Goal: Information Seeking & Learning: Learn about a topic

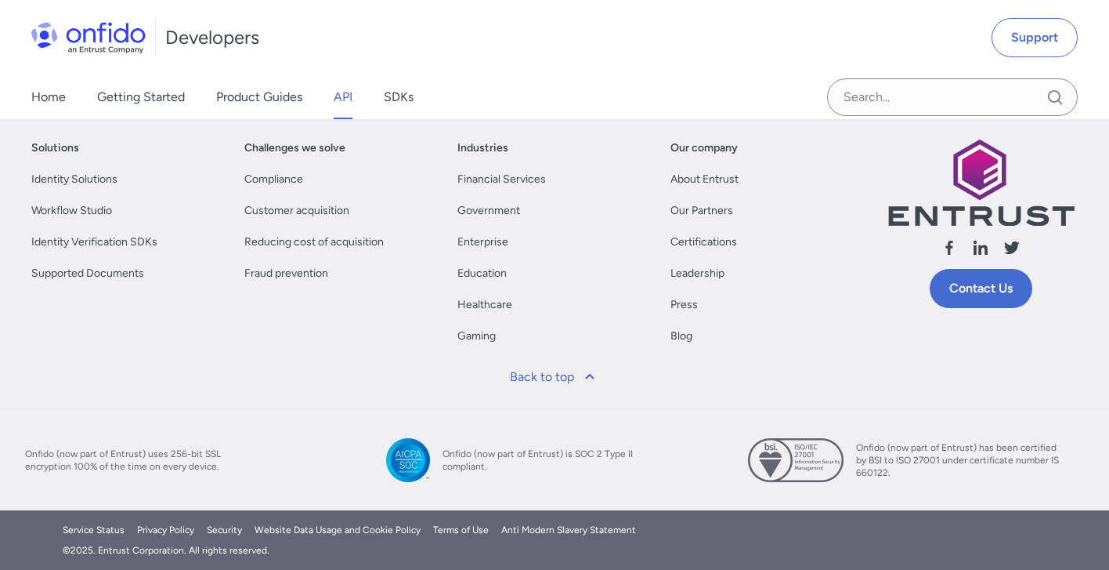
scroll to position [7398, 0]
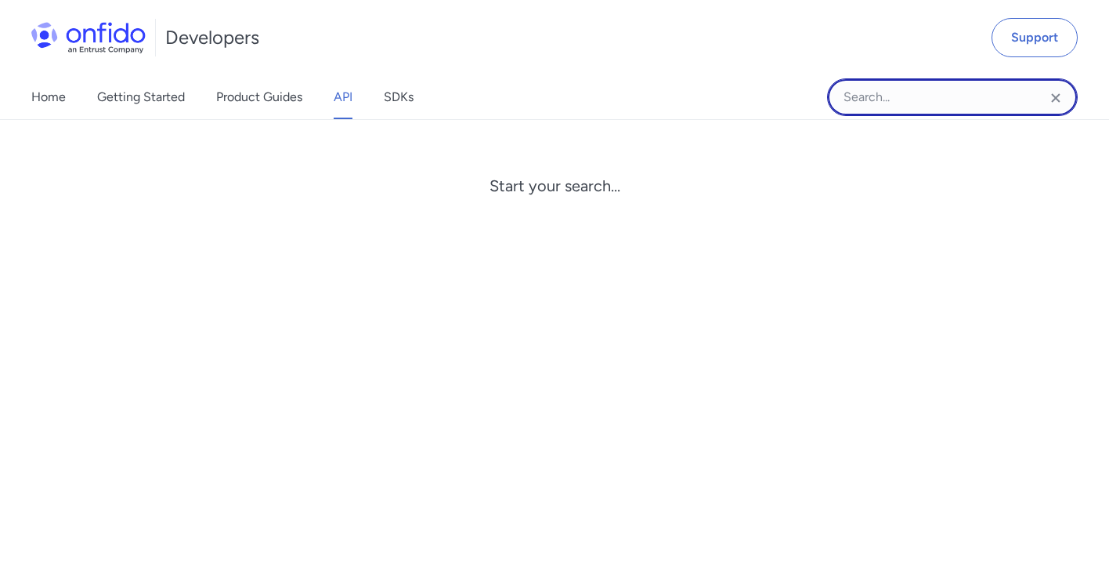
click at [866, 99] on input "Onfido search input field" at bounding box center [952, 97] width 251 height 38
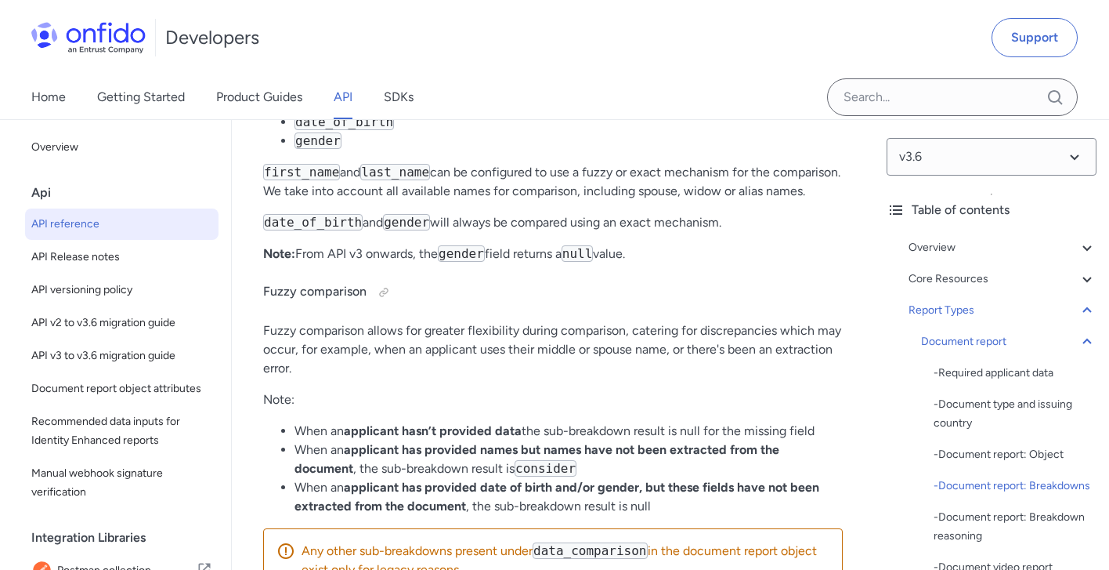
scroll to position [76435, 0]
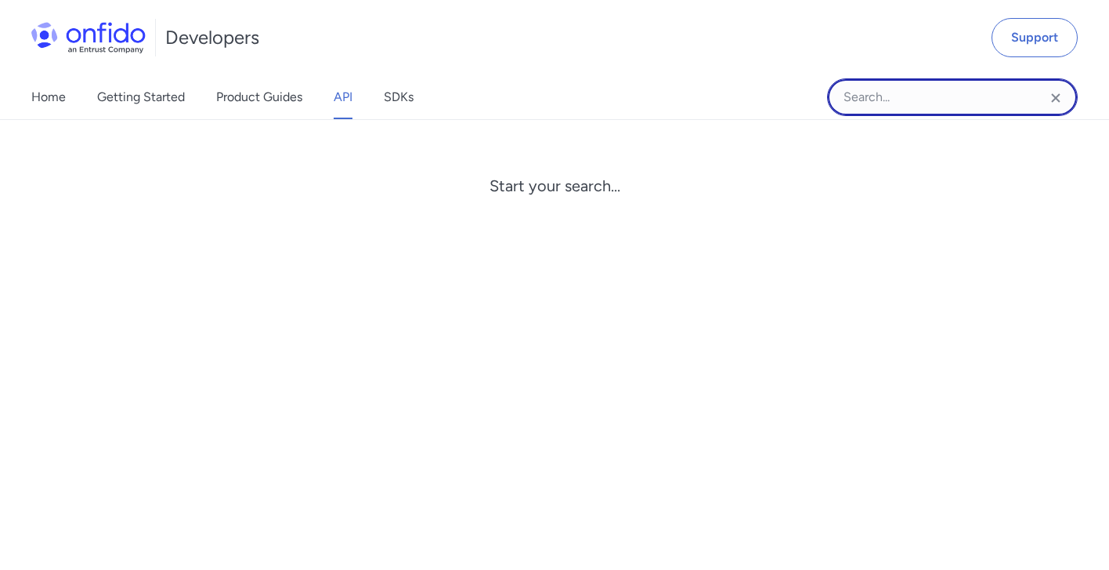
click at [888, 91] on input "Onfido search input field" at bounding box center [952, 97] width 251 height 38
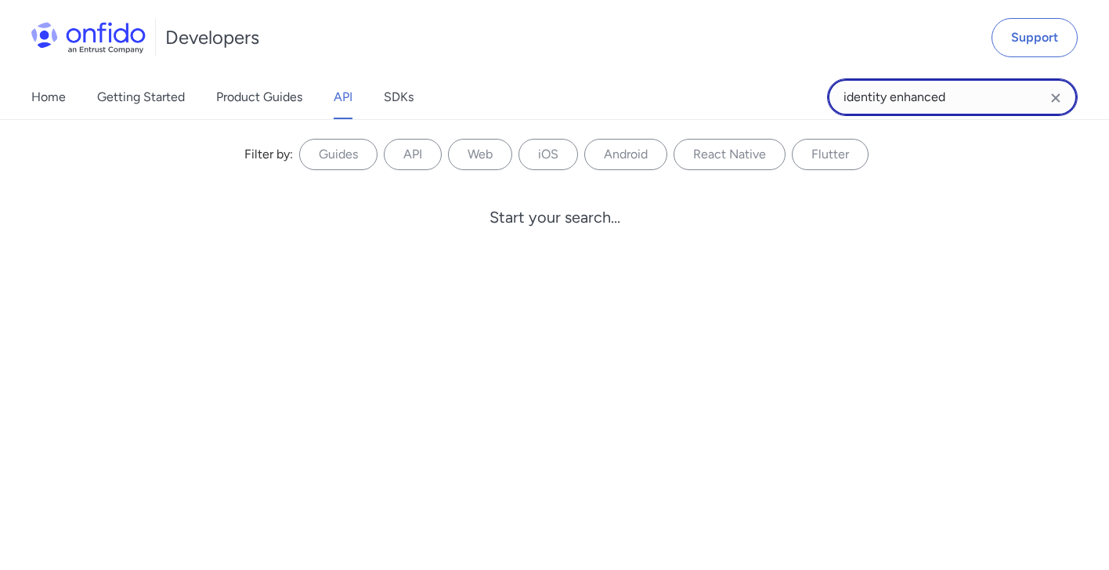
type input "identity enhanced"
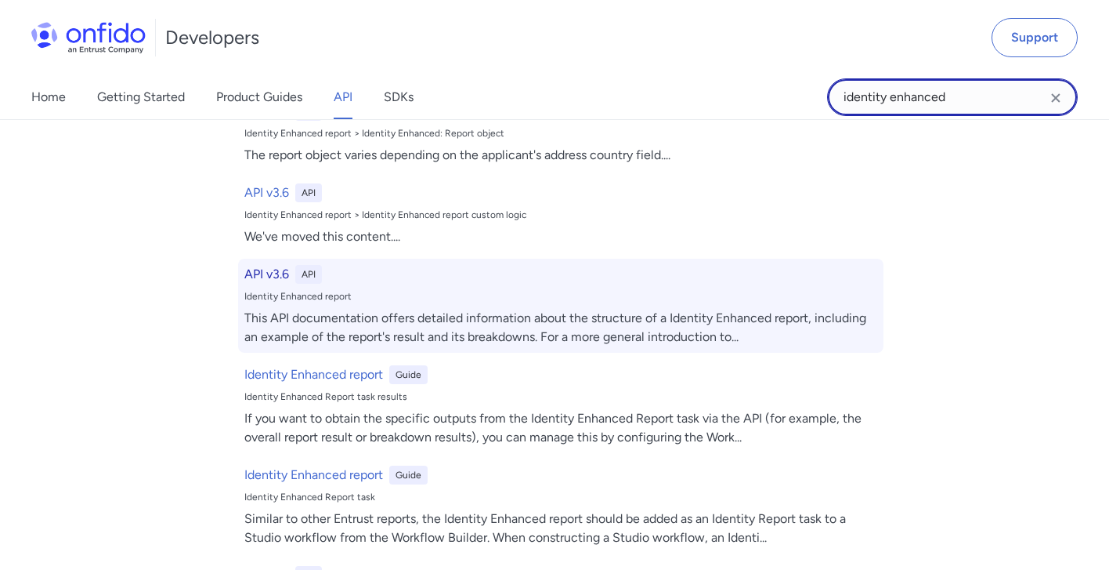
scroll to position [134, 0]
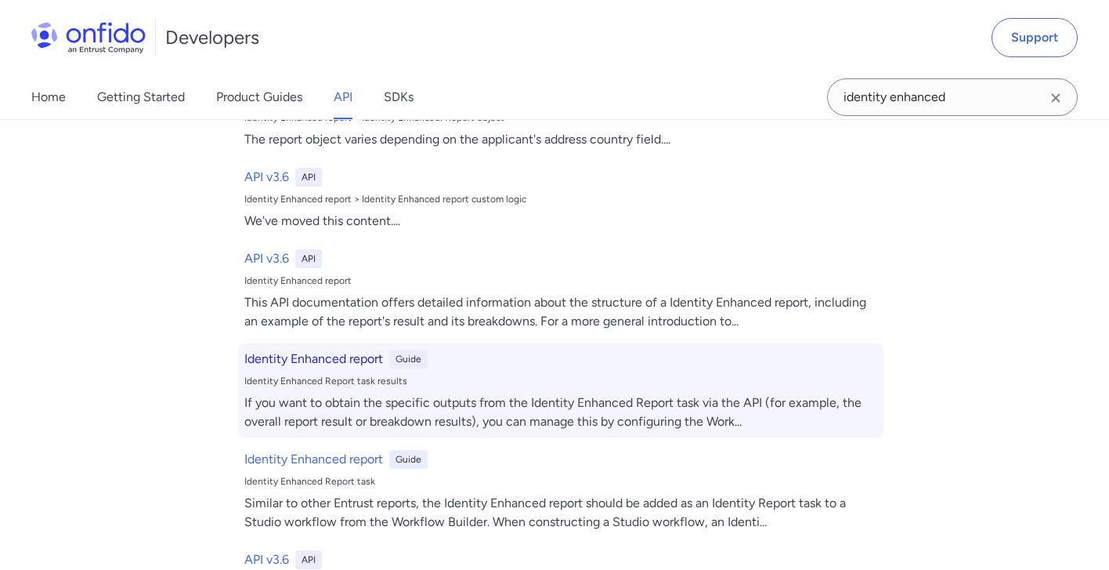
click at [500, 400] on div "If you want to obtain the specific outputs from the Identity Enhanced Report ta…" at bounding box center [560, 412] width 633 height 38
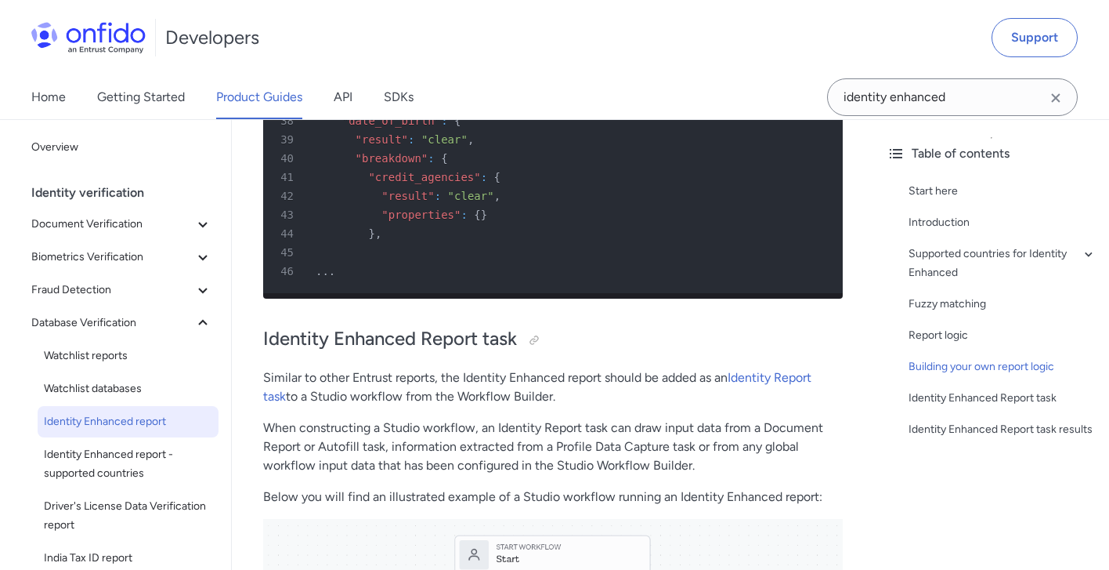
scroll to position [4453, 0]
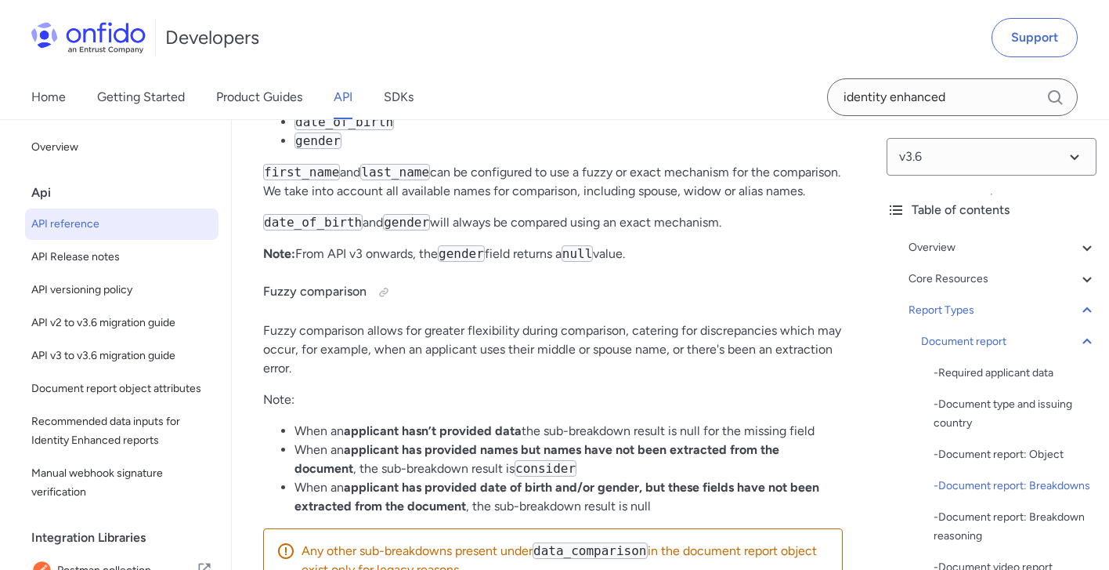
scroll to position [76435, 0]
click at [871, 94] on input "identity enhanced" at bounding box center [952, 97] width 251 height 38
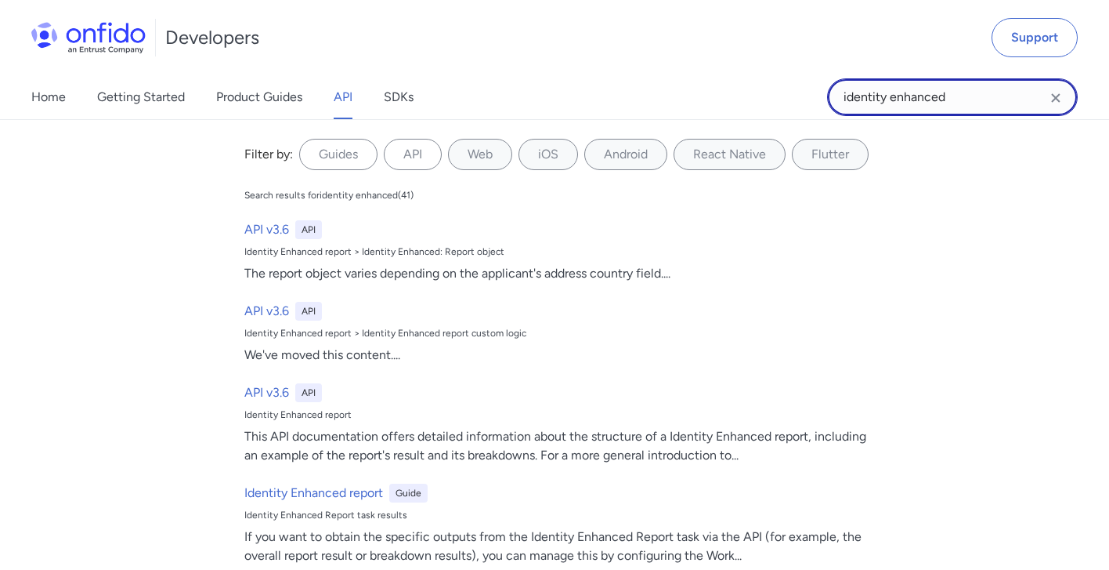
click at [871, 94] on input "identity enhanced" at bounding box center [952, 97] width 251 height 38
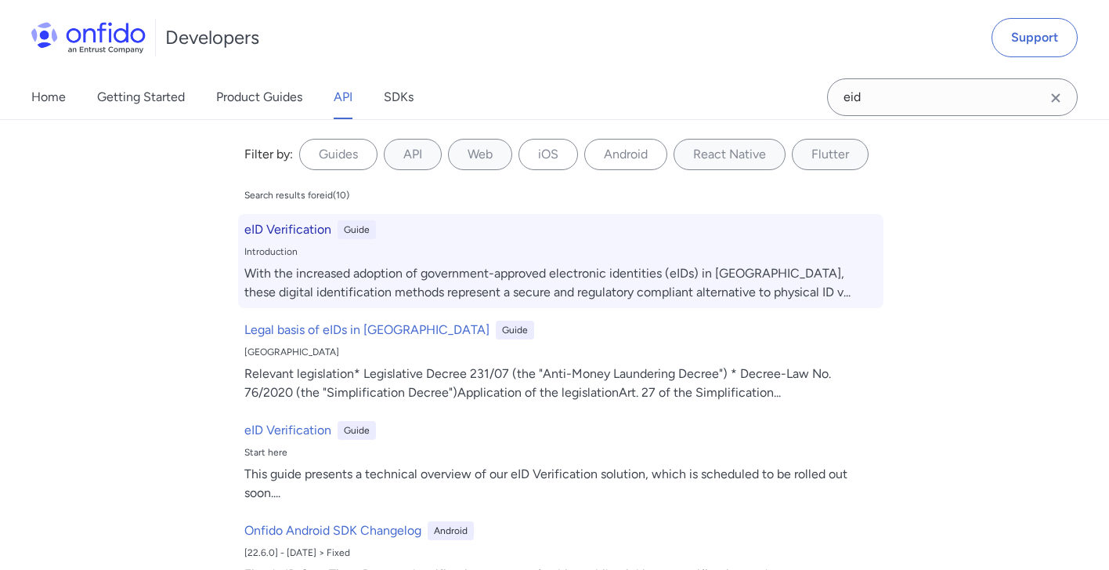
click at [459, 277] on div "With the increased adoption of government-approved electronic identities (eIDs)…" at bounding box center [560, 283] width 633 height 38
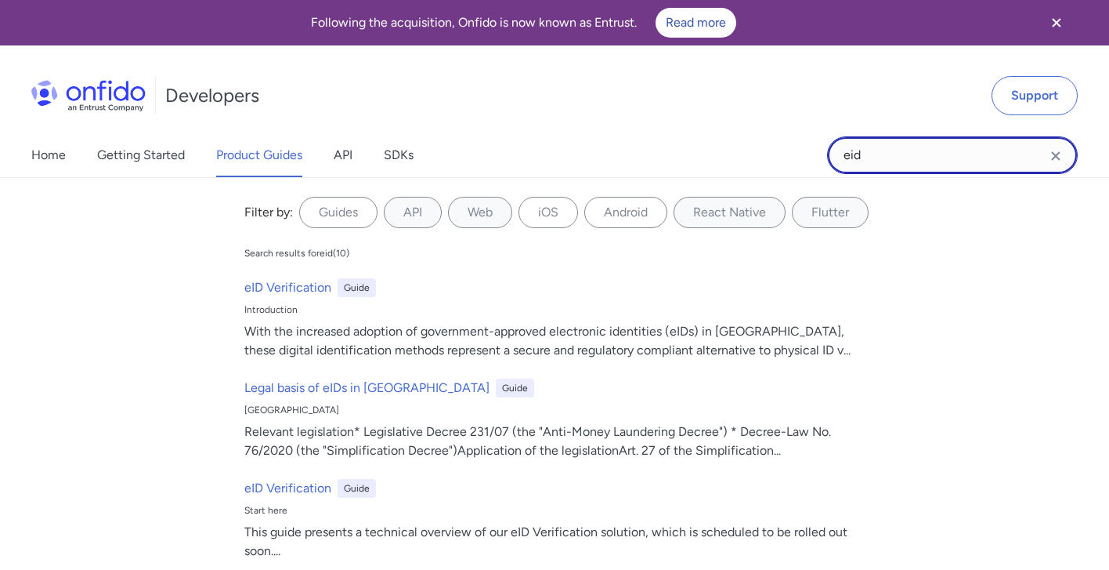
click at [897, 171] on input "eid" at bounding box center [952, 155] width 251 height 38
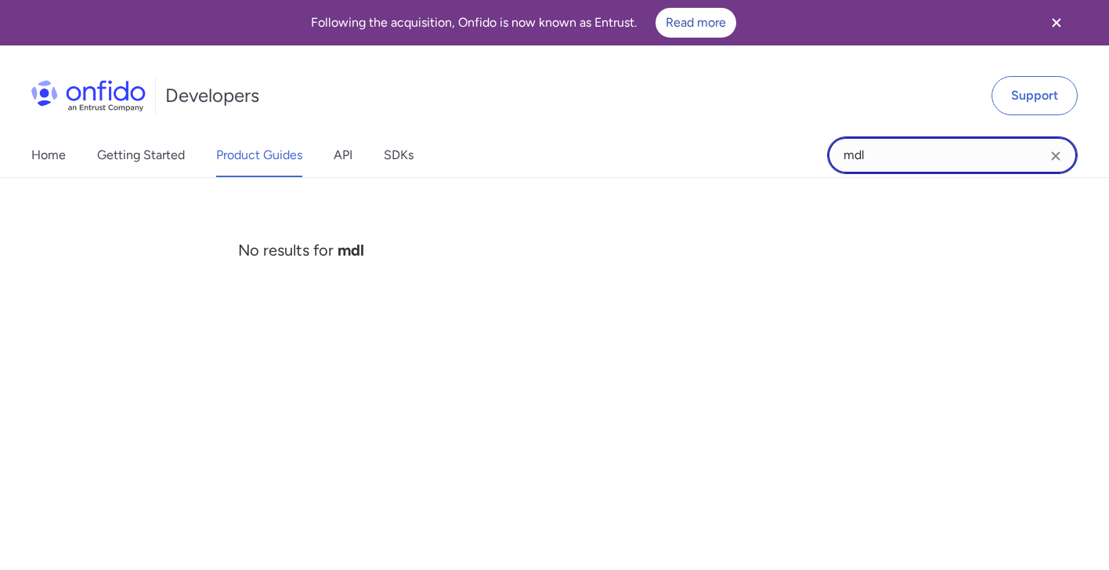
type input "mdl"
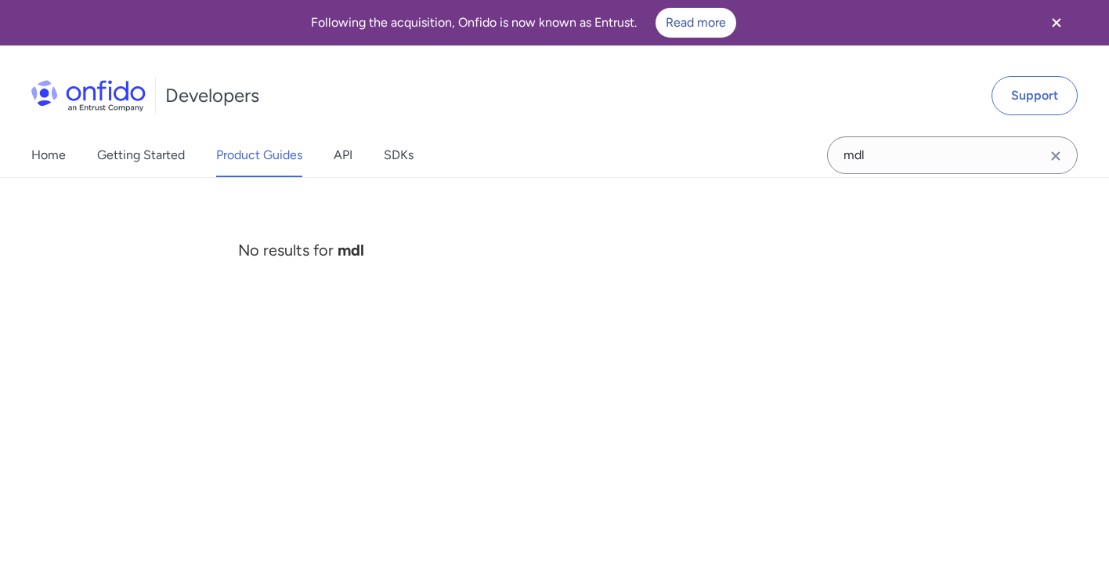
click at [1056, 154] on icon "Clear search field button" at bounding box center [1056, 156] width 19 height 19
